Goal: Task Accomplishment & Management: Manage account settings

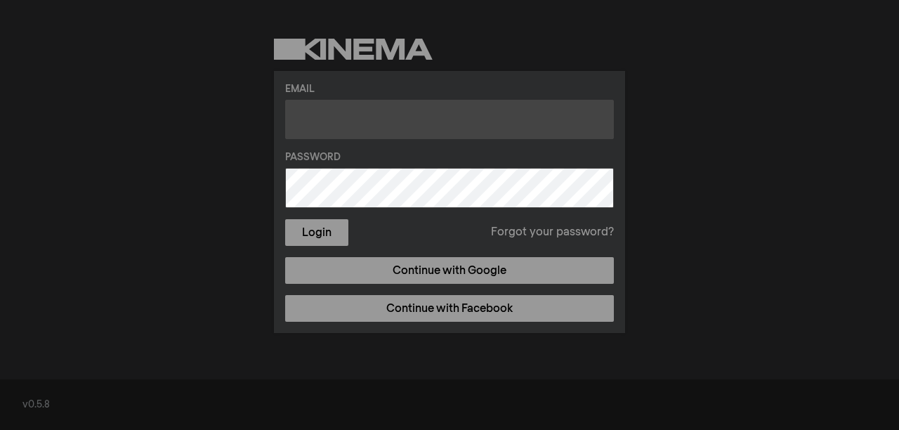
click at [333, 124] on input "text" at bounding box center [449, 119] width 329 height 39
paste input "[EMAIL_ADDRESS][DOMAIN_NAME] gyj*rqm1WUD!vqd_jvp"
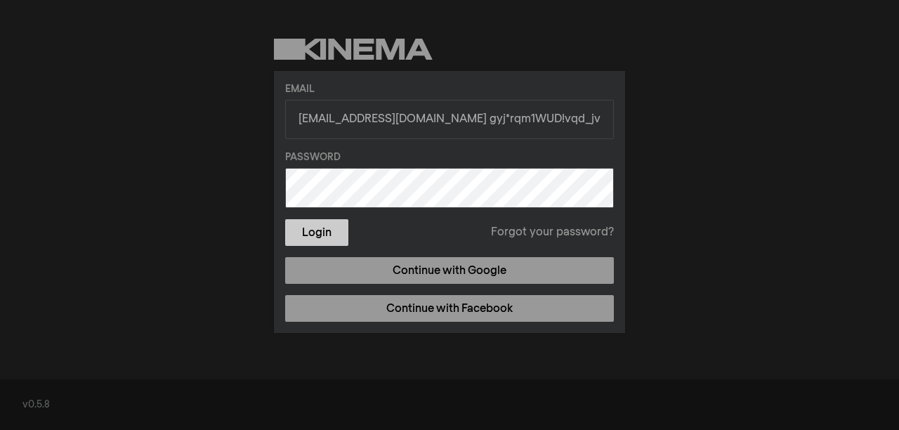
click at [326, 236] on button "Login" at bounding box center [316, 232] width 63 height 27
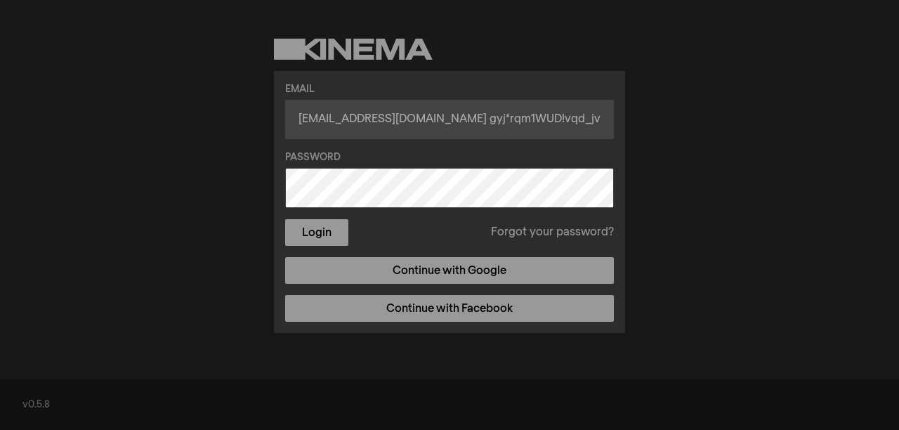
drag, startPoint x: 457, startPoint y: 123, endPoint x: 584, endPoint y: 124, distance: 127.2
click at [584, 124] on input "[EMAIL_ADDRESS][DOMAIN_NAME] gyj*rqm1WUD!vqd_jvp" at bounding box center [449, 119] width 329 height 39
type input "[EMAIL_ADDRESS][DOMAIN_NAME]"
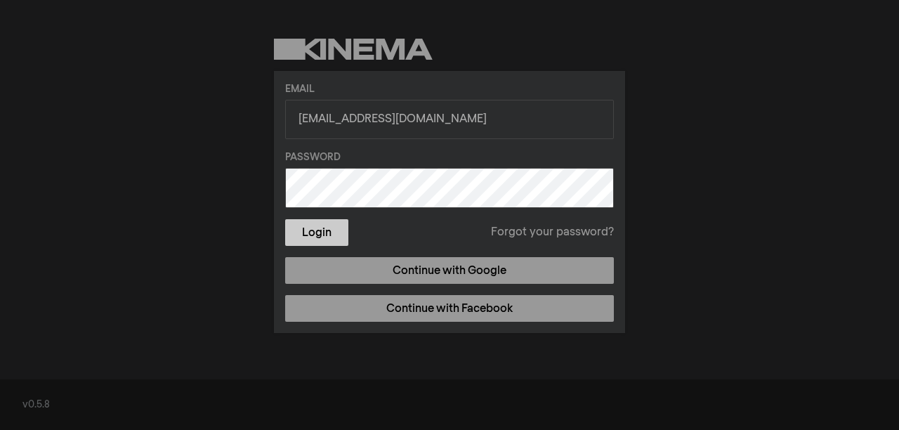
click at [313, 233] on button "Login" at bounding box center [316, 232] width 63 height 27
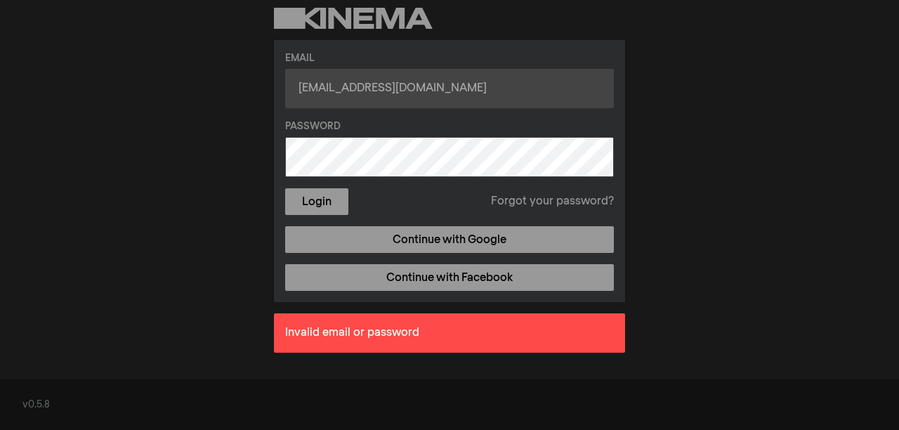
click at [301, 89] on input "[EMAIL_ADDRESS][DOMAIN_NAME]" at bounding box center [449, 88] width 329 height 39
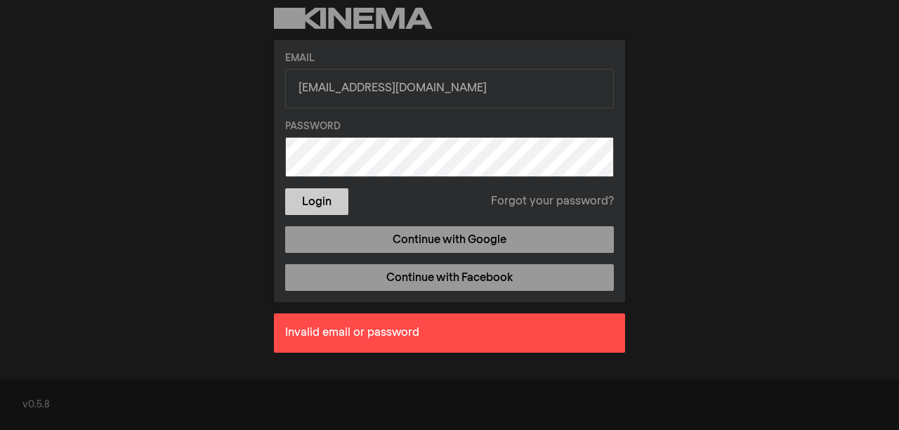
click at [332, 205] on button "Login" at bounding box center [316, 201] width 63 height 27
click at [478, 124] on label "Password" at bounding box center [449, 126] width 329 height 15
click at [330, 202] on button "Login" at bounding box center [316, 201] width 63 height 27
click at [320, 204] on button "Login" at bounding box center [316, 201] width 63 height 27
